Goal: Task Accomplishment & Management: Use online tool/utility

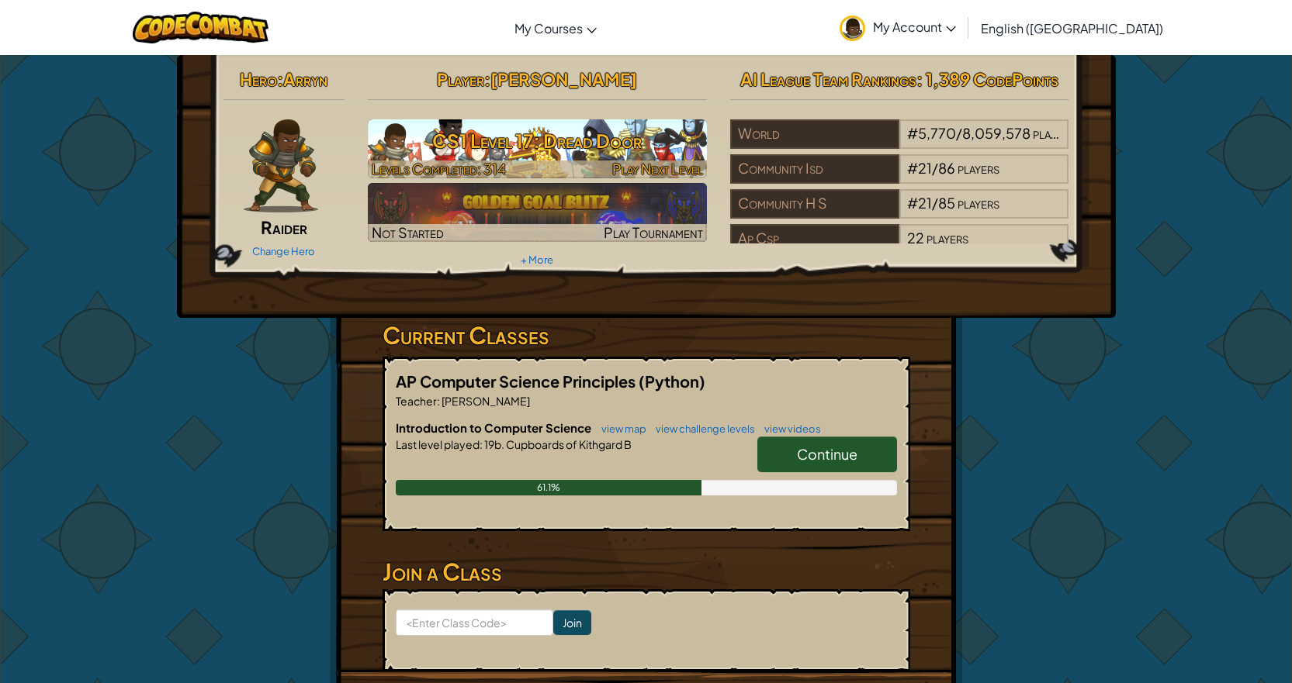
click at [598, 135] on h3 "CS1 Level 17: Dread Door" at bounding box center [537, 140] width 339 height 35
